Goal: Communication & Community: Answer question/provide support

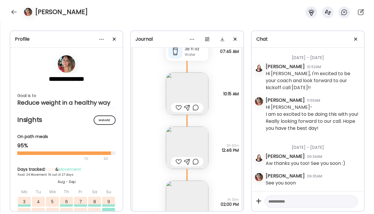
scroll to position [18551, 0]
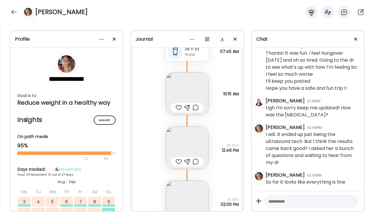
click at [196, 13] on div "[PERSON_NAME]" at bounding box center [187, 10] width 374 height 21
click at [271, 200] on textarea at bounding box center [305, 201] width 75 height 7
type textarea "*********"
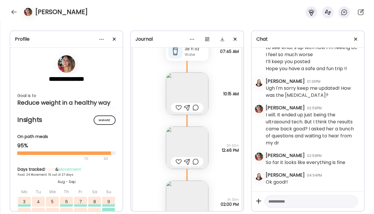
scroll to position [18571, 0]
click at [15, 12] on div at bounding box center [13, 11] width 9 height 9
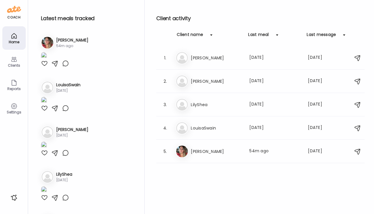
click at [216, 153] on h3 "[PERSON_NAME]" at bounding box center [216, 151] width 51 height 7
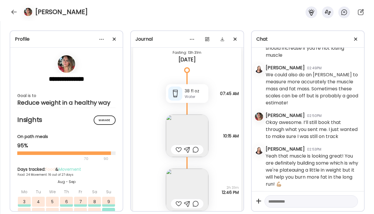
scroll to position [16697, 0]
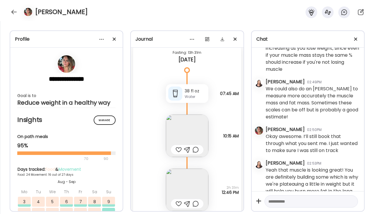
click at [299, 204] on textarea at bounding box center [305, 201] width 75 height 7
type textarea "**********"
click at [350, 201] on div at bounding box center [351, 201] width 8 height 8
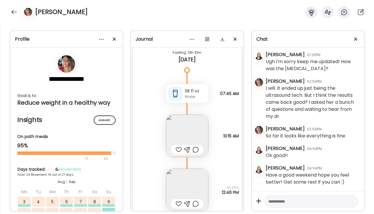
scroll to position [18598, 0]
click at [272, 203] on textarea at bounding box center [305, 201] width 75 height 7
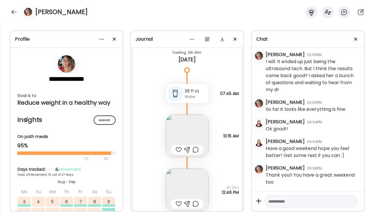
scroll to position [18625, 0]
